Goal: Use online tool/utility: Utilize a website feature to perform a specific function

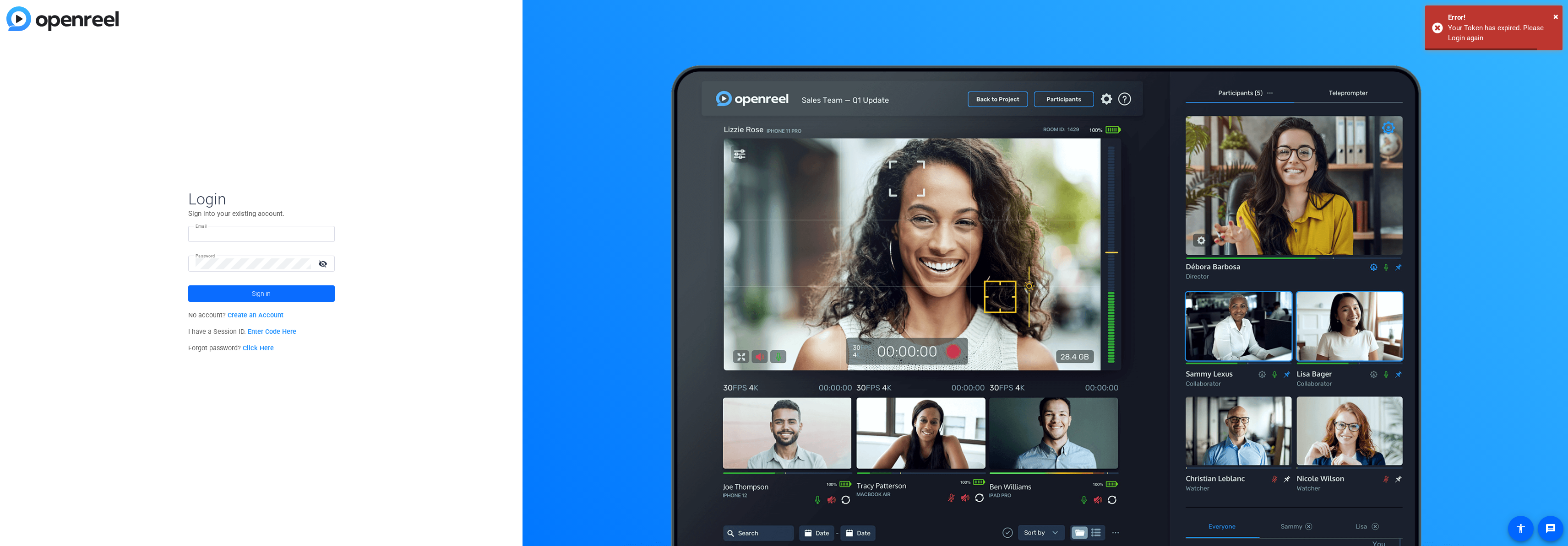
type input "douglas.leblanc@crh.com"
click at [265, 294] on span "Sign in" at bounding box center [261, 293] width 18 height 23
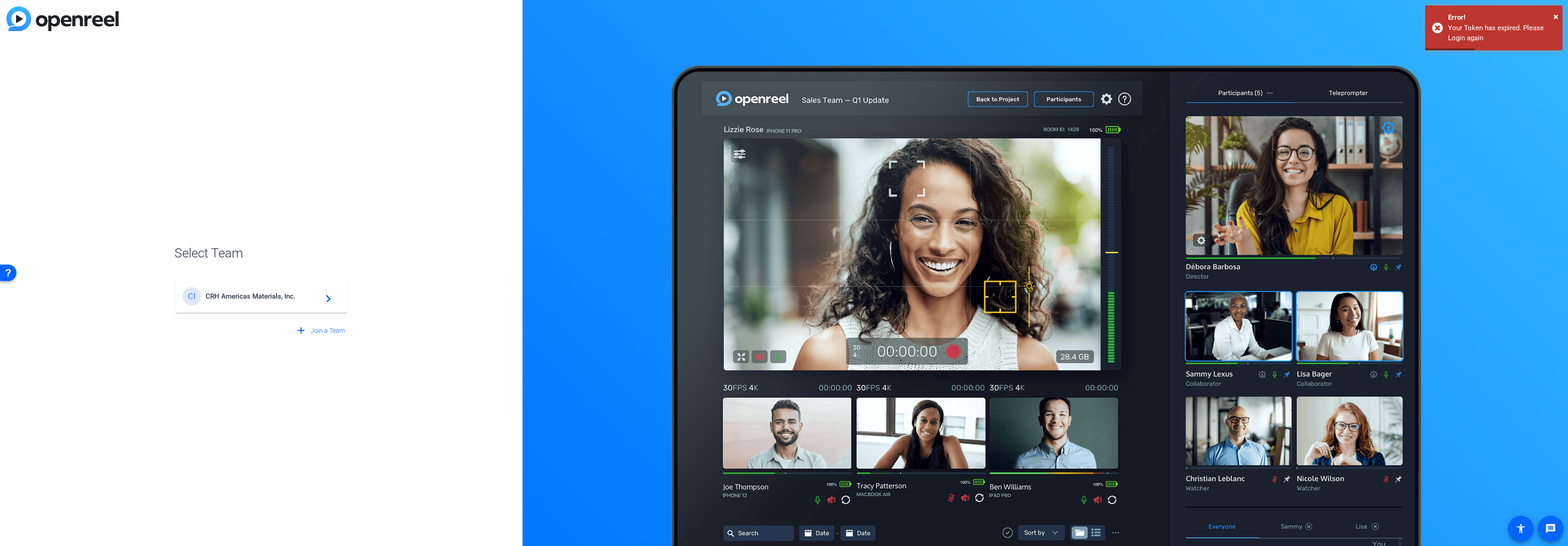
click at [297, 303] on div "CI CRH Americas Materials, Inc. navigate_next" at bounding box center [261, 296] width 158 height 18
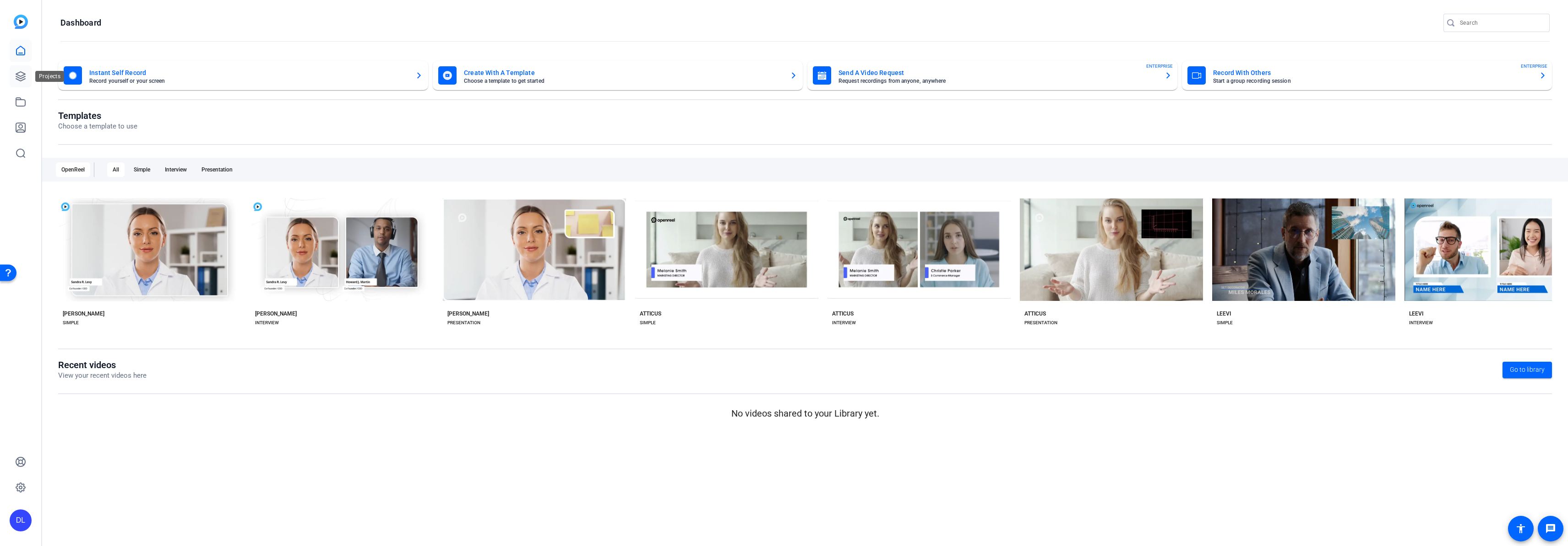
click at [28, 76] on link at bounding box center [20, 76] width 22 height 22
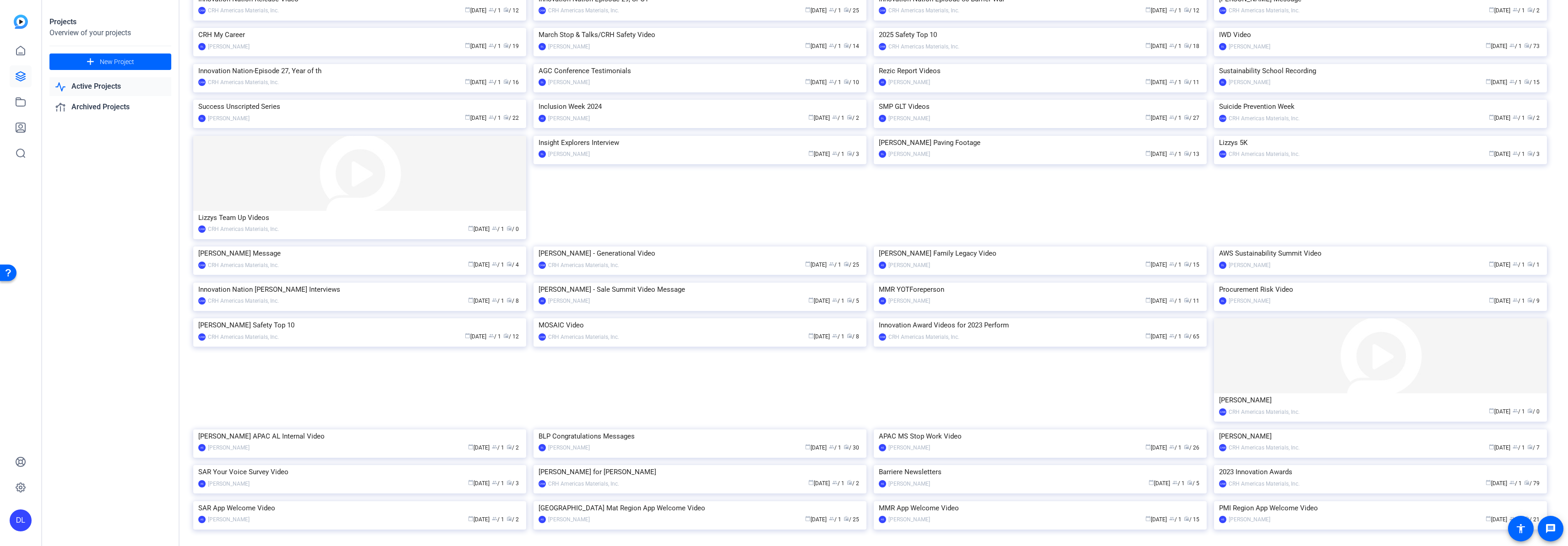
scroll to position [168, 0]
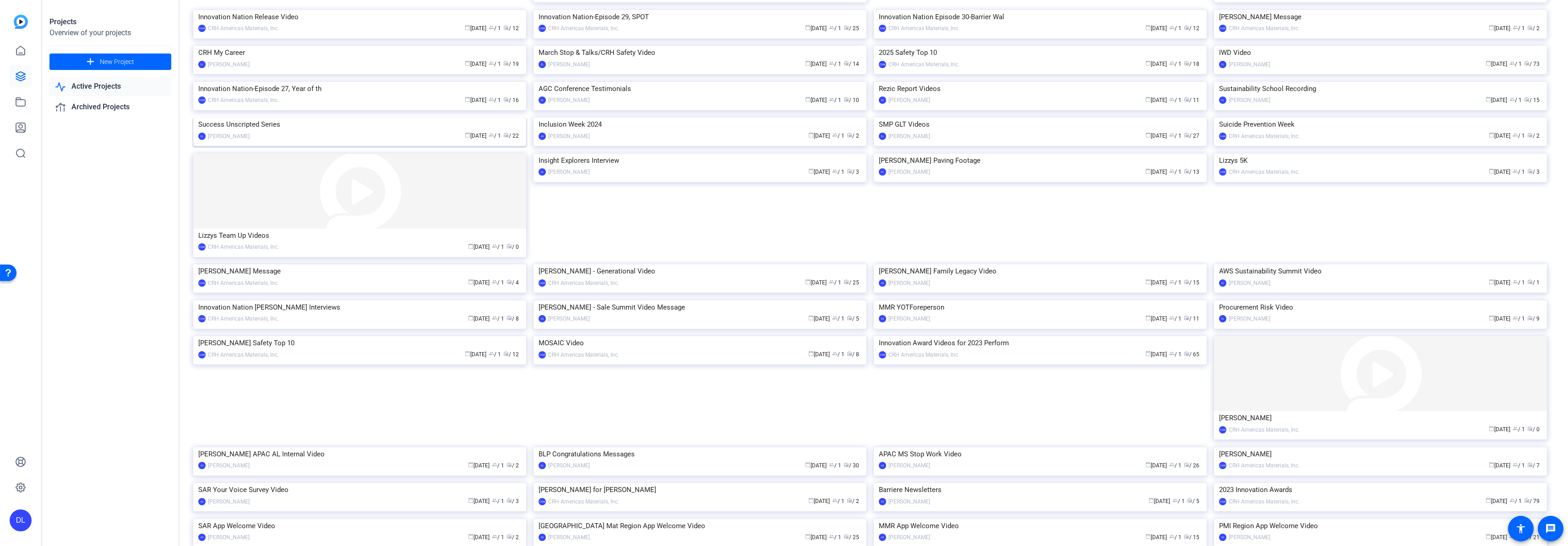
click at [367, 117] on img at bounding box center [360, 117] width 333 height 0
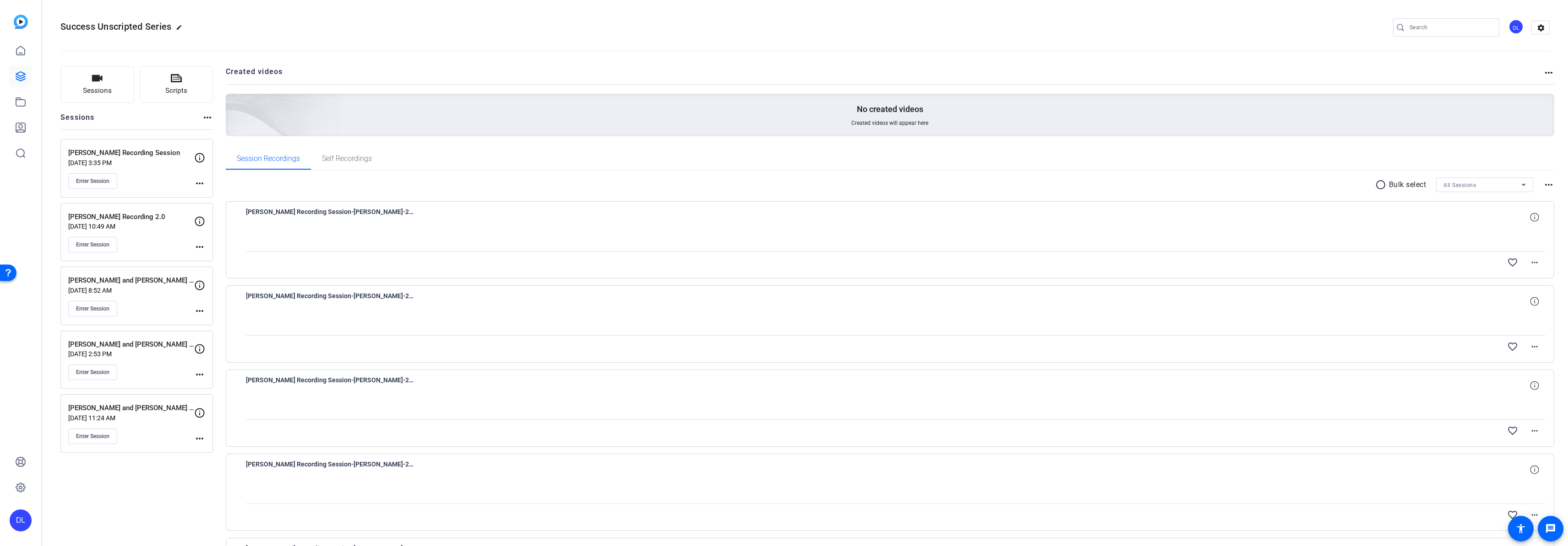
click at [193, 182] on div "Enter Session" at bounding box center [131, 181] width 126 height 16
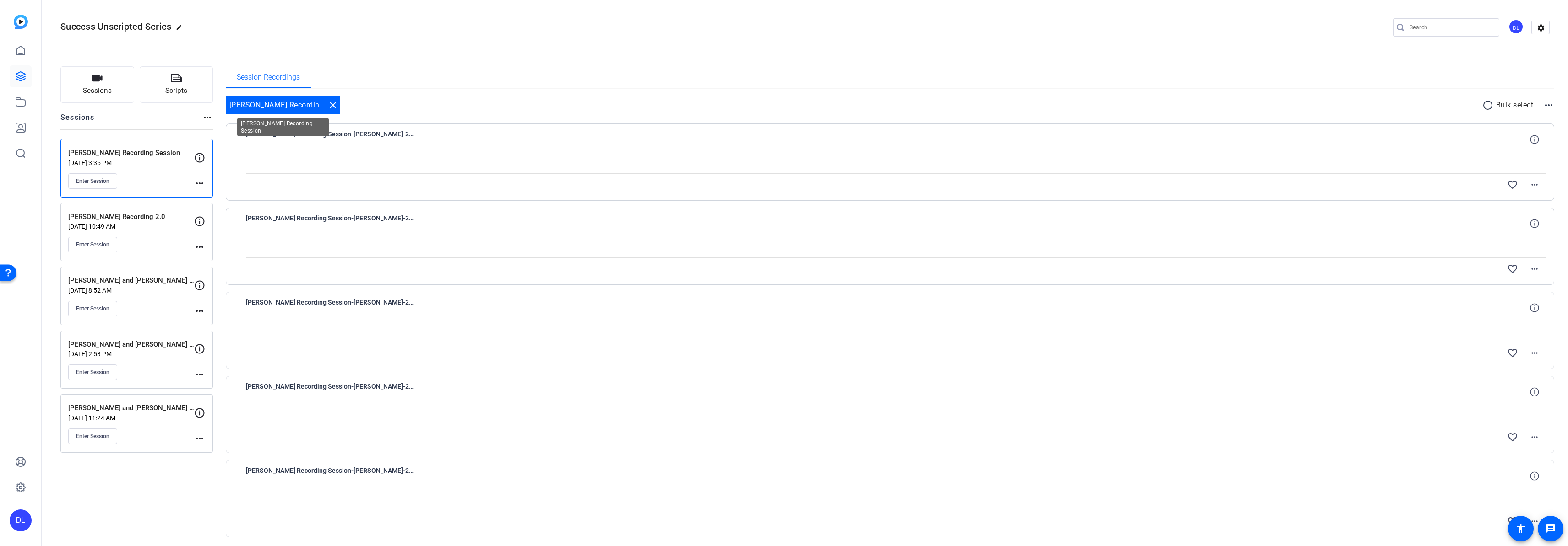
click at [336, 103] on mat-icon "close" at bounding box center [333, 105] width 11 height 11
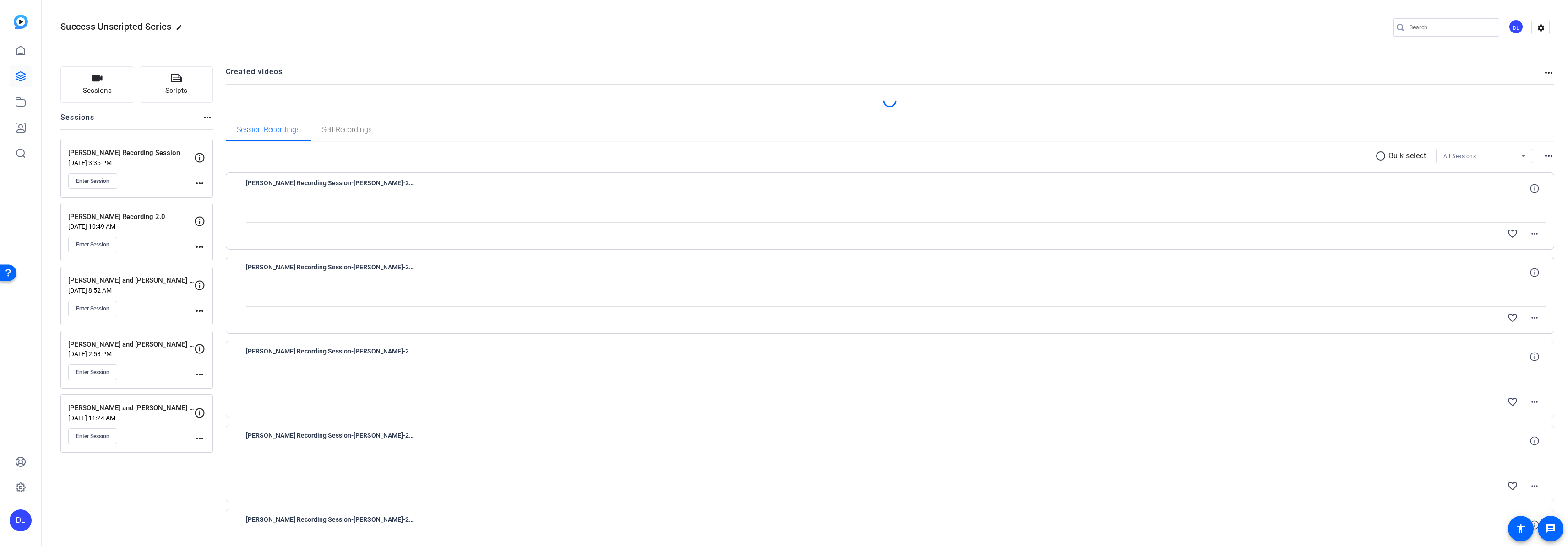
click at [199, 184] on mat-icon "more_horiz" at bounding box center [199, 183] width 11 height 11
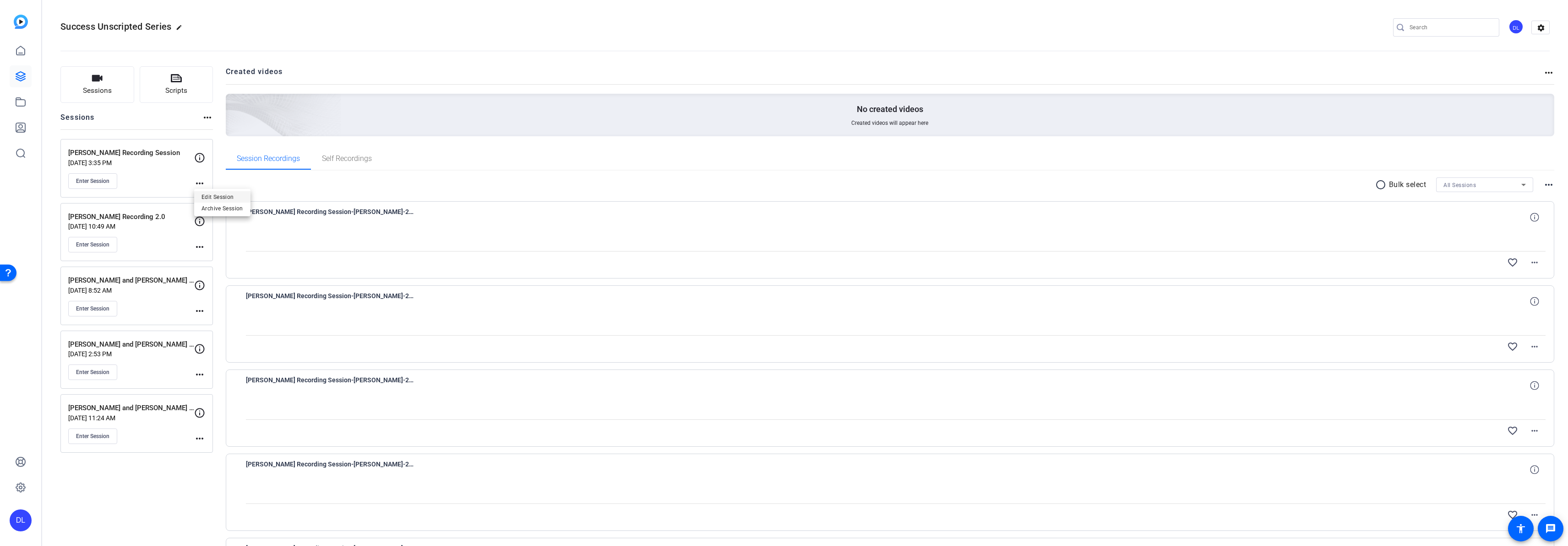
click at [215, 198] on span "Edit Session" at bounding box center [222, 196] width 42 height 11
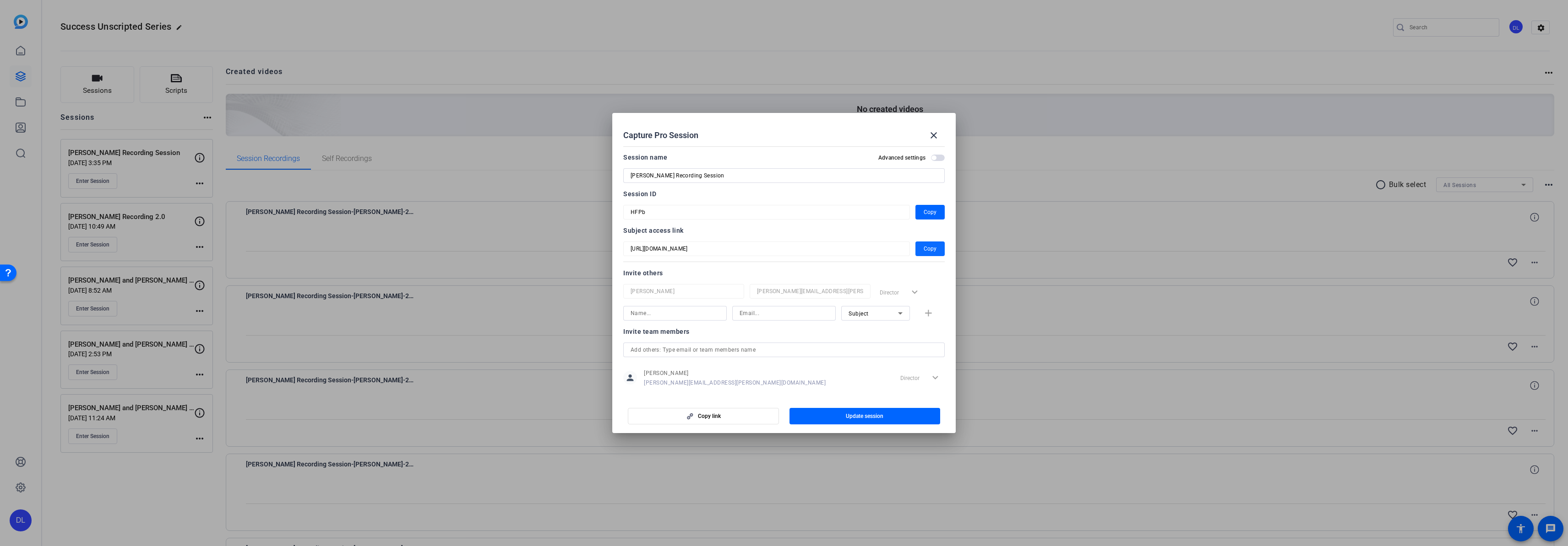
click at [926, 244] on span "Copy" at bounding box center [929, 249] width 13 height 11
click at [931, 136] on mat-icon "close" at bounding box center [934, 135] width 11 height 11
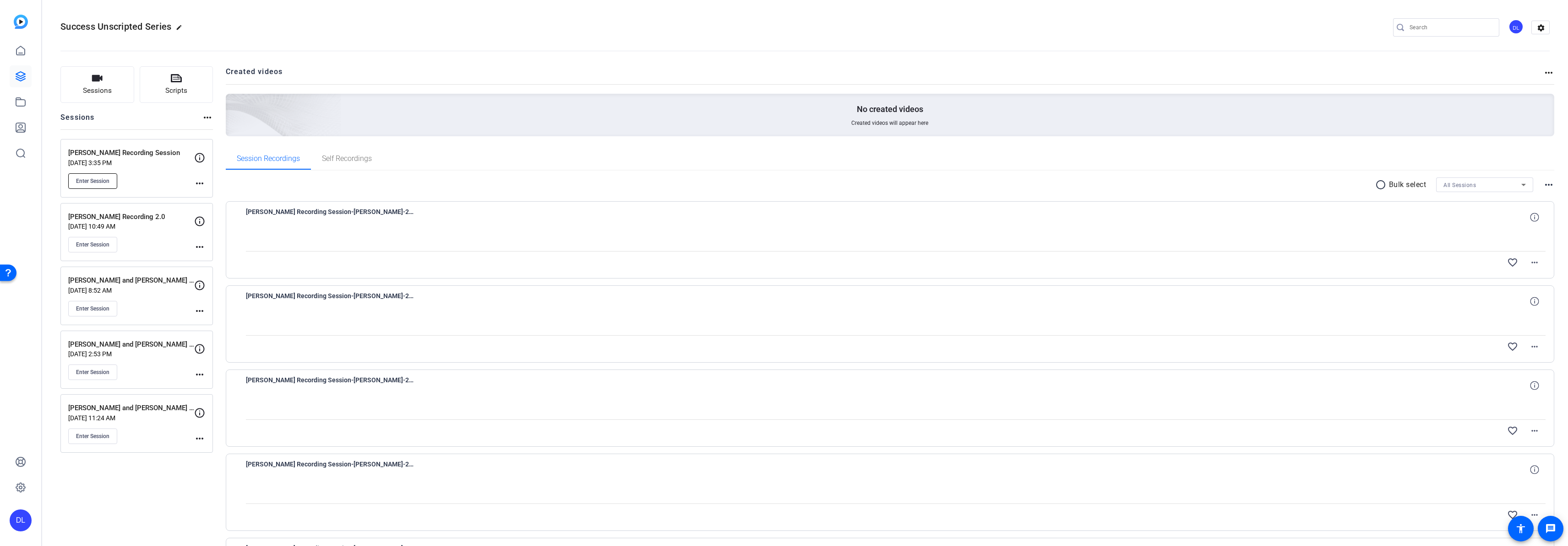
click at [93, 180] on span "Enter Session" at bounding box center [93, 181] width 34 height 8
click at [203, 248] on mat-icon "more_horiz" at bounding box center [199, 247] width 11 height 11
click at [228, 262] on span "Edit Session" at bounding box center [222, 260] width 42 height 11
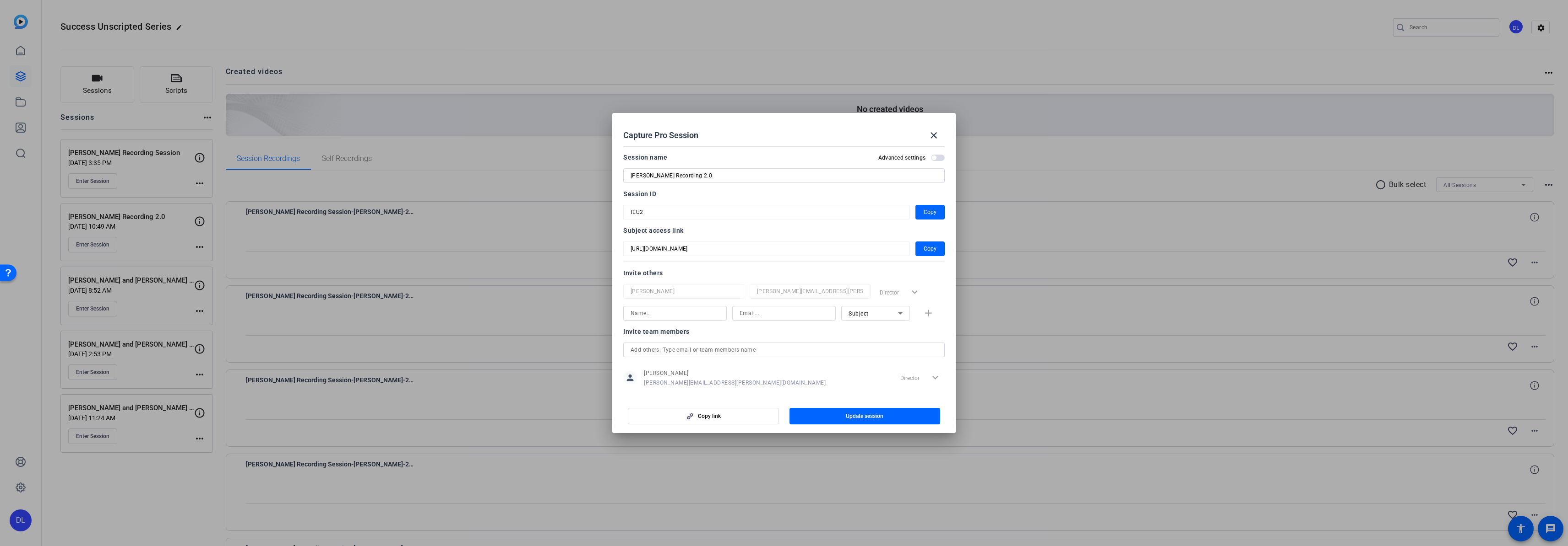
scroll to position [12, 0]
click at [856, 306] on div "Subject" at bounding box center [873, 302] width 49 height 12
click at [863, 319] on span "Collaborator" at bounding box center [861, 319] width 34 height 11
click at [660, 302] on input at bounding box center [675, 301] width 89 height 11
click at [850, 303] on span "Collaborator" at bounding box center [866, 302] width 34 height 7
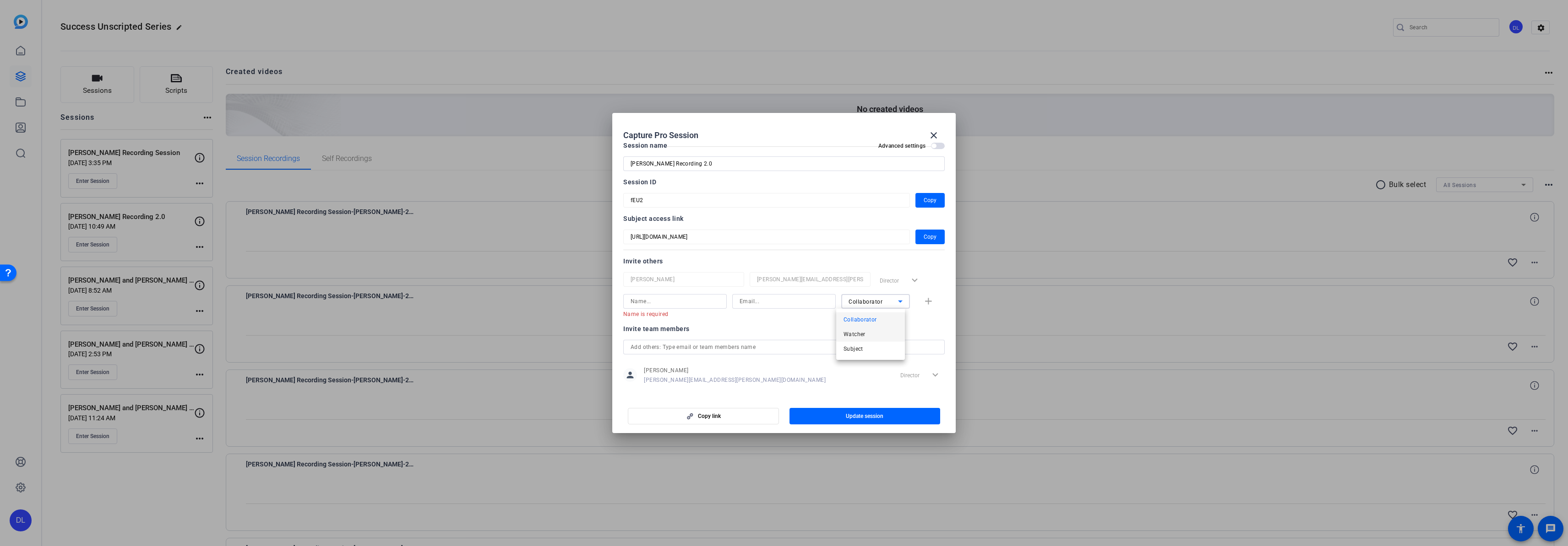
click at [862, 333] on span "Watcher" at bounding box center [855, 334] width 22 height 11
click at [659, 301] on input at bounding box center [675, 301] width 89 height 11
type input "Heather Askew"
type input "heather.askew@crh.com"
click at [870, 417] on span "Update session" at bounding box center [864, 416] width 38 height 8
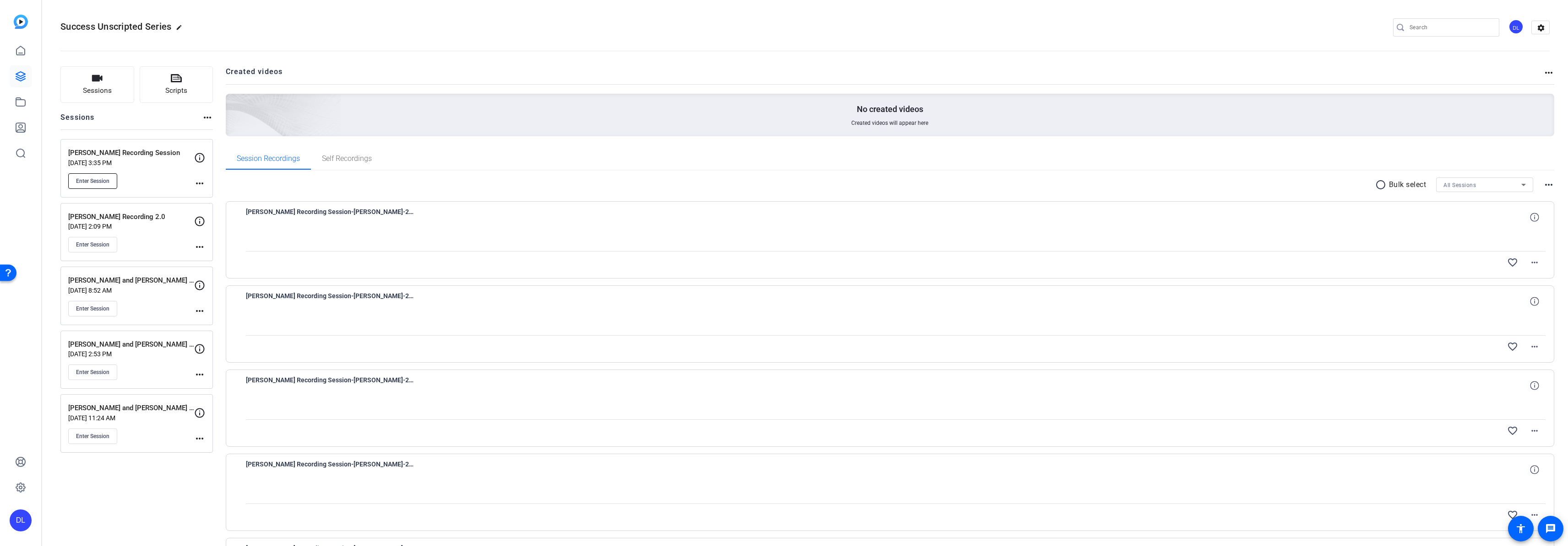
click at [81, 184] on span "Enter Session" at bounding box center [93, 181] width 34 height 8
click at [96, 185] on button "Enter Session" at bounding box center [92, 181] width 49 height 16
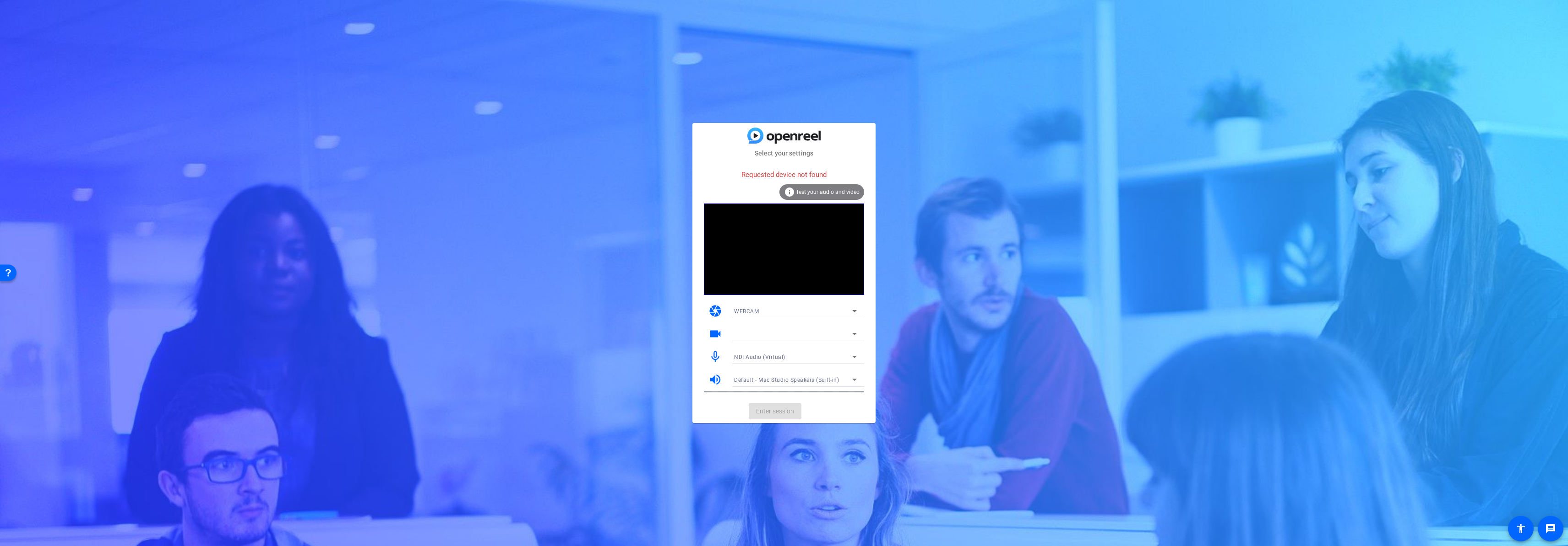
click at [766, 341] on div at bounding box center [795, 333] width 122 height 14
click at [766, 337] on div at bounding box center [793, 333] width 118 height 11
click at [153, 210] on div "Select your settings Requested device not found info Test your audio and video …" at bounding box center [784, 273] width 1568 height 546
click at [818, 313] on div "WEBCAM" at bounding box center [793, 312] width 118 height 12
click at [506, 290] on div at bounding box center [784, 273] width 1568 height 546
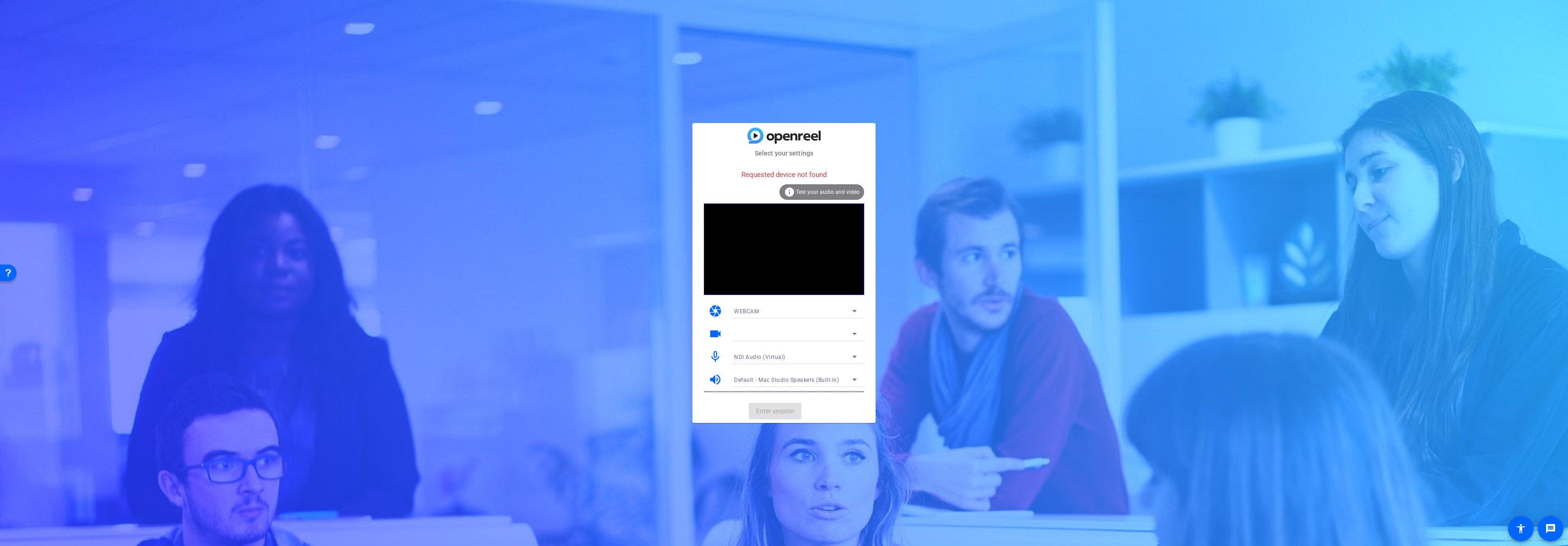
click at [779, 332] on div at bounding box center [793, 333] width 118 height 11
click at [842, 333] on div at bounding box center [793, 333] width 118 height 11
click at [855, 335] on icon at bounding box center [854, 333] width 11 height 11
click at [1002, 375] on div "Select your settings Requested device not found info Test your audio and video …" at bounding box center [784, 273] width 1568 height 546
drag, startPoint x: 831, startPoint y: 174, endPoint x: 716, endPoint y: 181, distance: 115.2
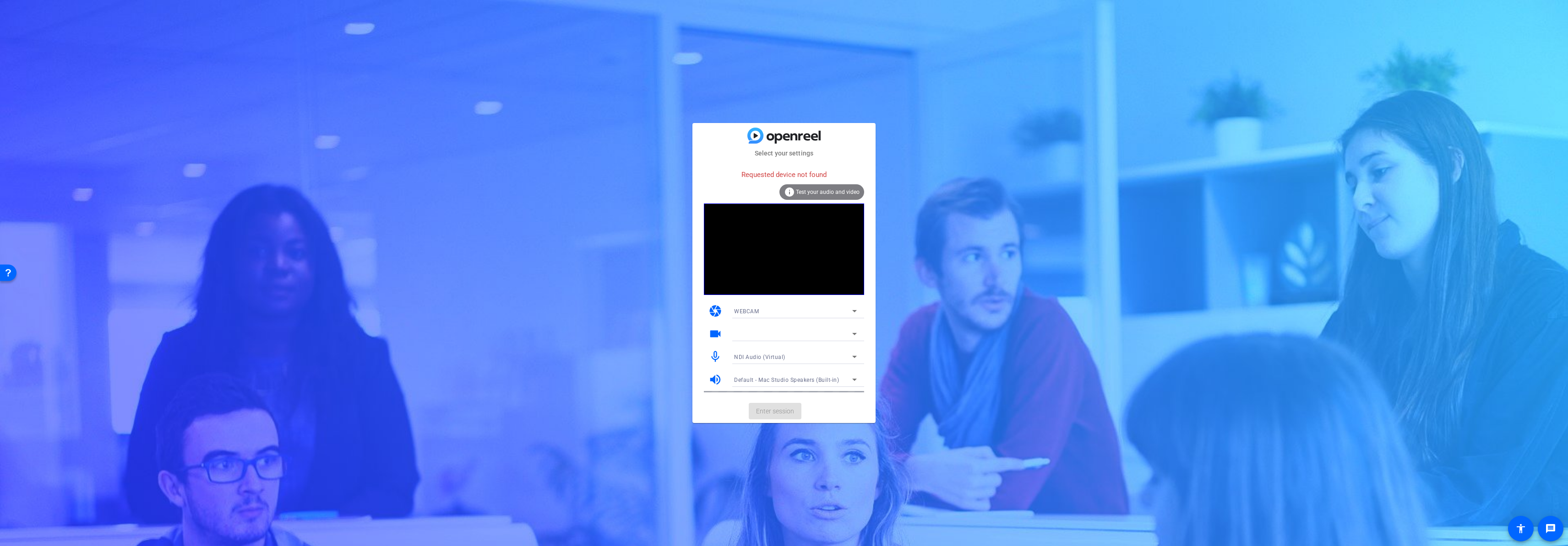
click at [716, 181] on div "Requested device not found" at bounding box center [784, 174] width 160 height 19
click at [763, 170] on div "Requested device not found" at bounding box center [784, 174] width 160 height 19
click at [761, 173] on div "Requested device not found" at bounding box center [784, 174] width 160 height 19
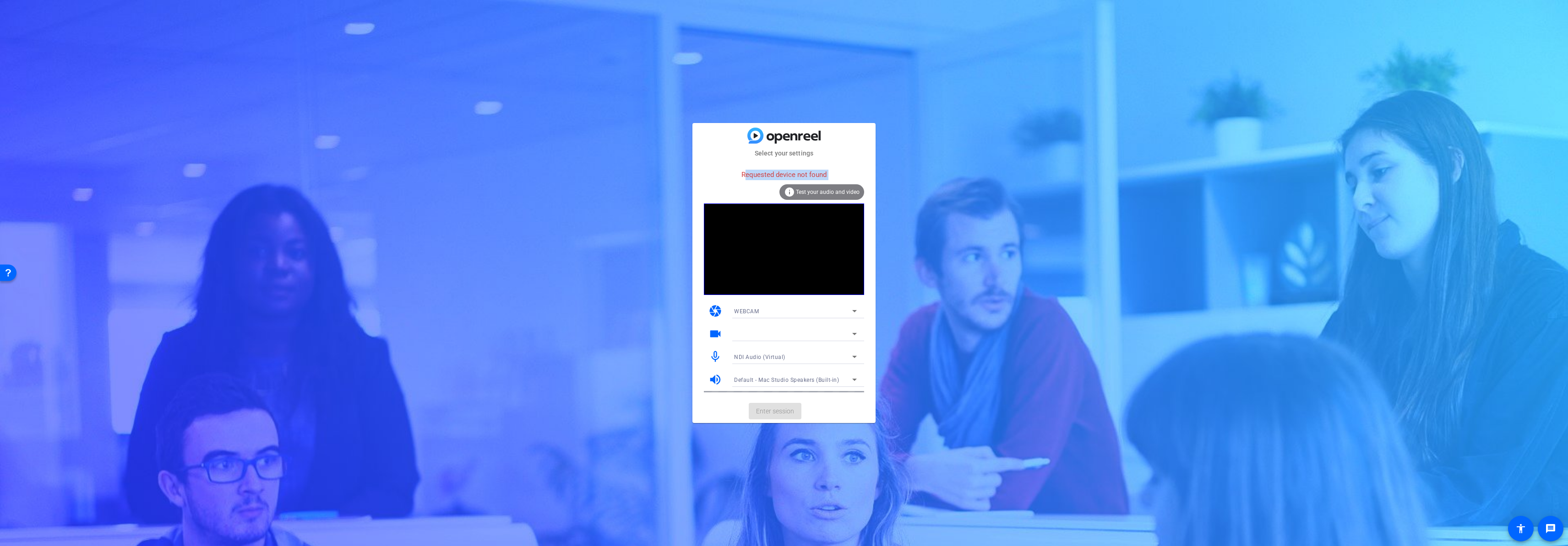
click at [762, 178] on div "Requested device not found" at bounding box center [784, 174] width 160 height 19
click at [748, 331] on div at bounding box center [793, 333] width 118 height 11
click at [753, 308] on span "WEBCAM" at bounding box center [747, 312] width 25 height 7
click at [761, 347] on mat-option "DESKTOP" at bounding box center [795, 343] width 137 height 14
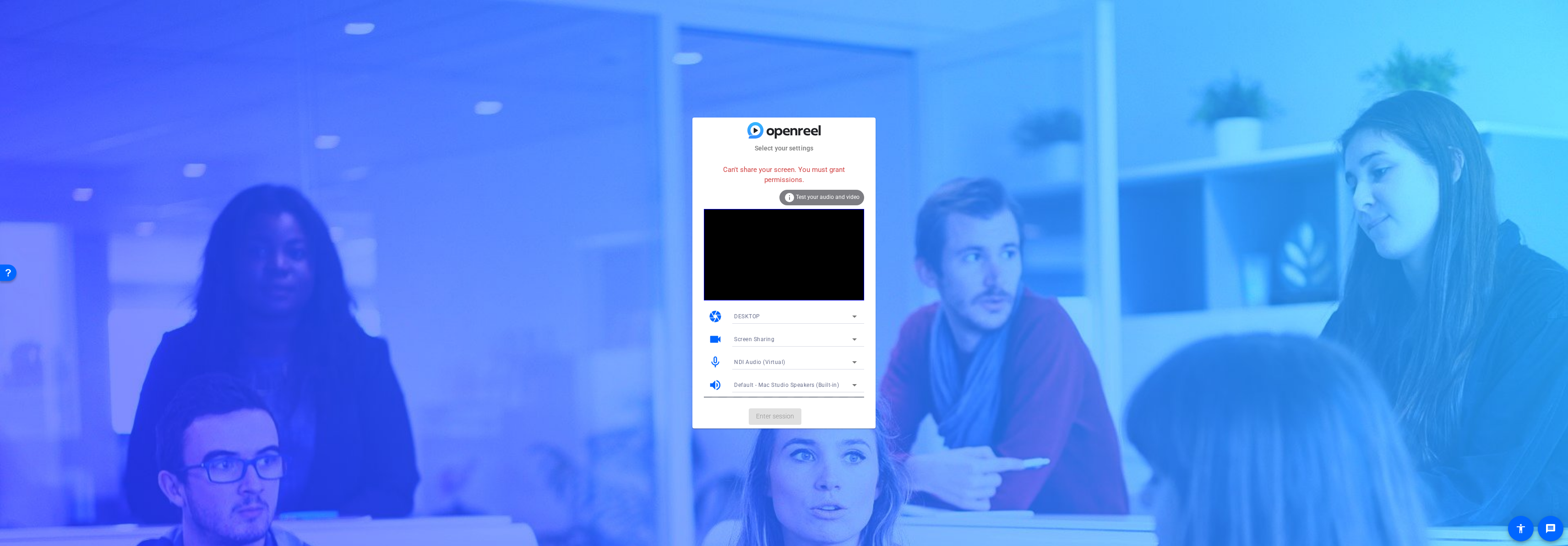
click at [822, 317] on div "DESKTOP" at bounding box center [793, 317] width 118 height 12
click at [815, 335] on mat-option "WEBCAM" at bounding box center [795, 334] width 137 height 14
click at [805, 317] on div "WEBCAM" at bounding box center [793, 317] width 118 height 12
click at [801, 328] on mat-option "WEBCAM" at bounding box center [795, 334] width 137 height 14
click at [820, 343] on div at bounding box center [793, 339] width 118 height 11
